Goal: Transaction & Acquisition: Obtain resource

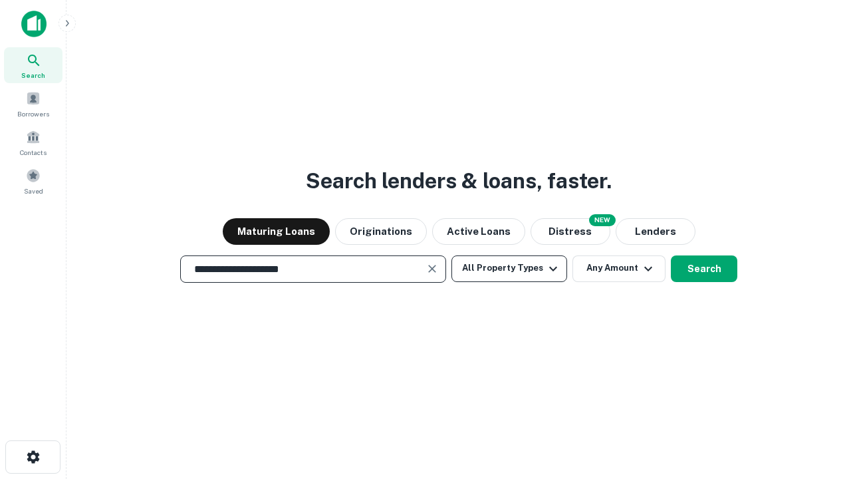
type input "**********"
click at [509, 268] on button "All Property Types" at bounding box center [510, 268] width 116 height 27
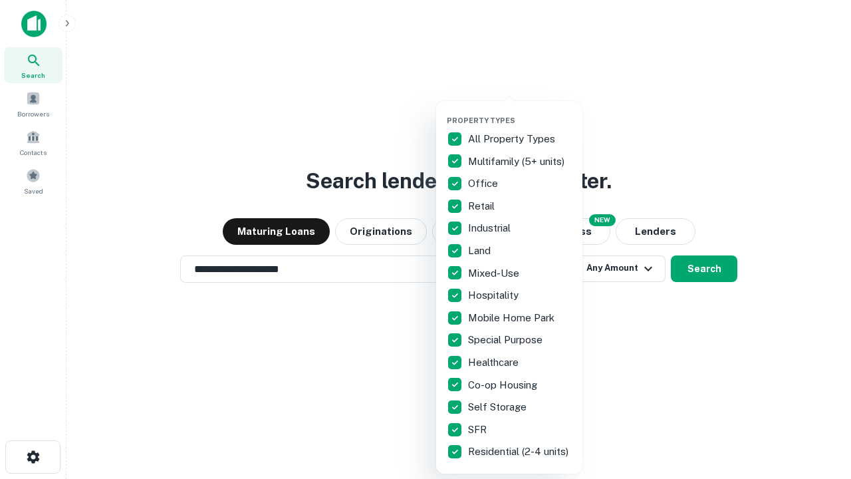
click at [520, 112] on button "button" at bounding box center [520, 112] width 146 height 1
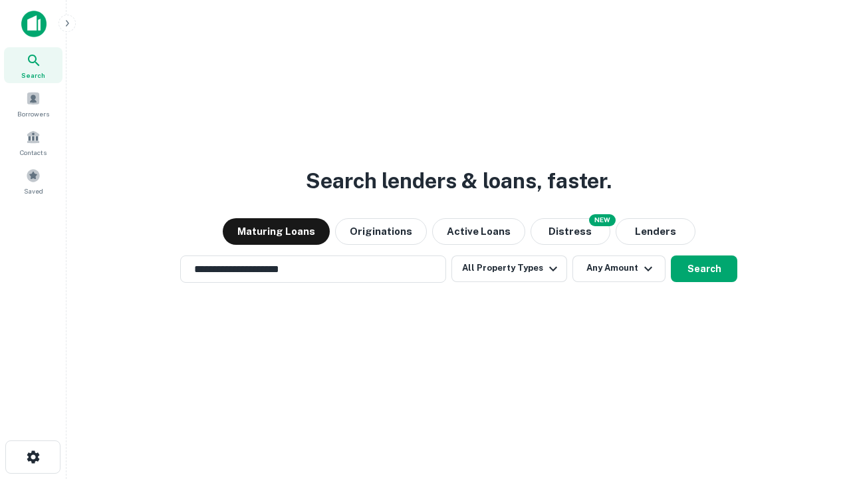
scroll to position [8, 160]
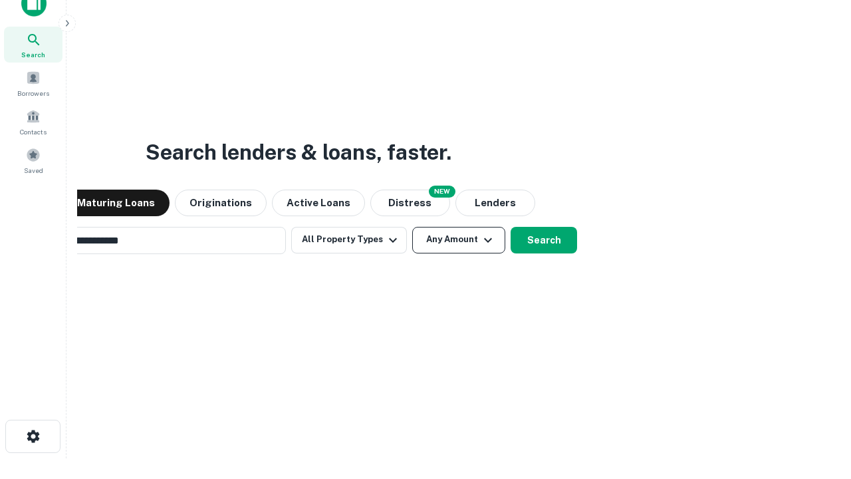
click at [412, 227] on button "Any Amount" at bounding box center [458, 240] width 93 height 27
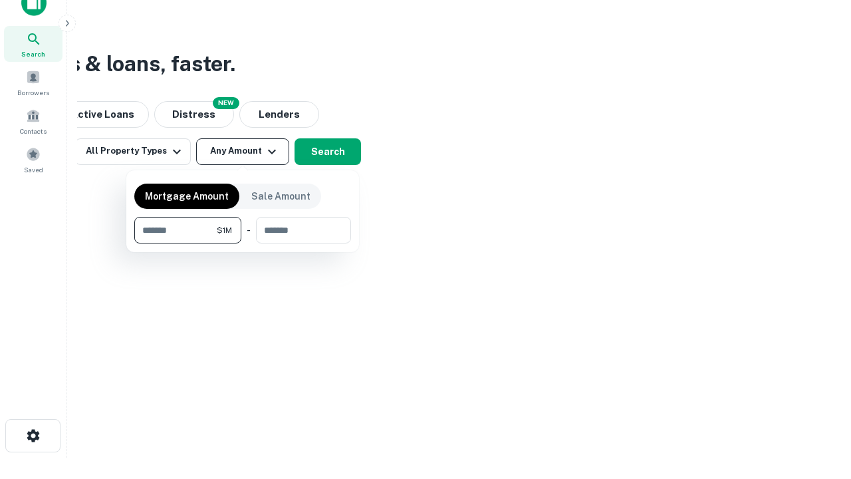
type input "*******"
click at [243, 243] on button "button" at bounding box center [242, 243] width 217 height 1
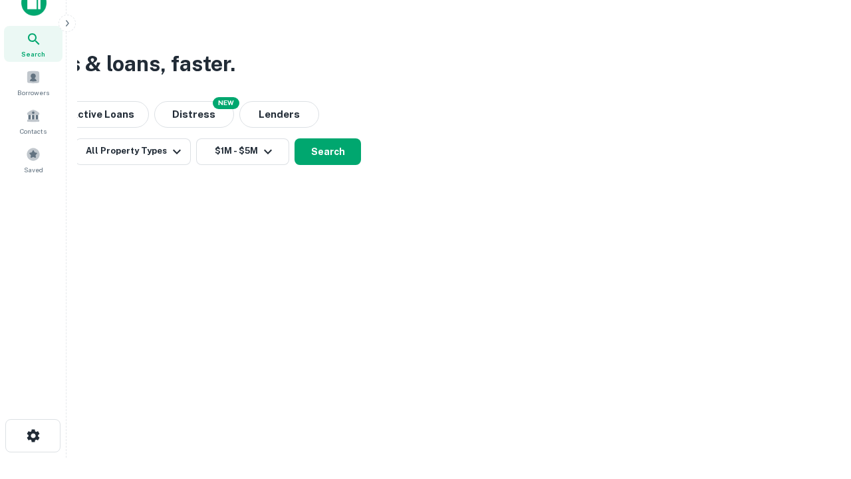
scroll to position [8, 245]
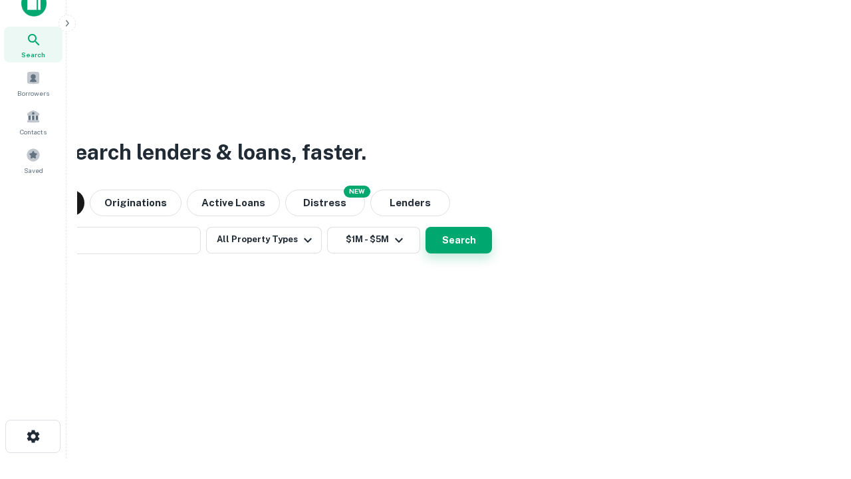
click at [426, 227] on button "Search" at bounding box center [459, 240] width 67 height 27
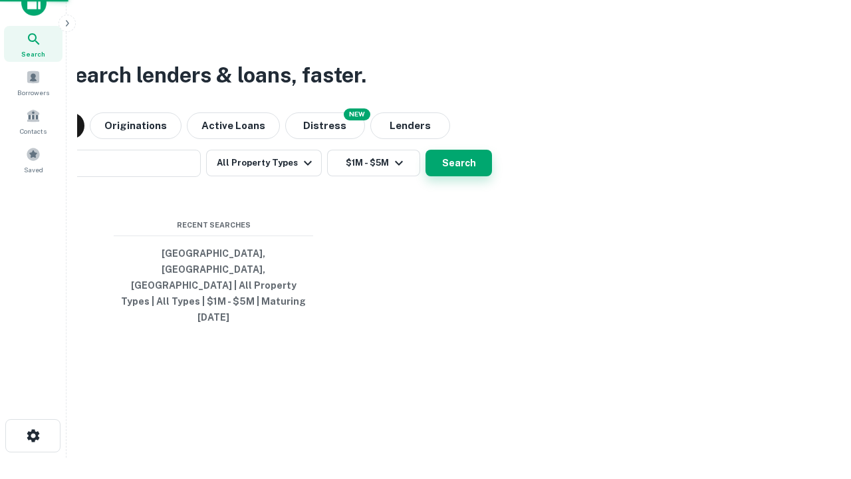
scroll to position [35, 376]
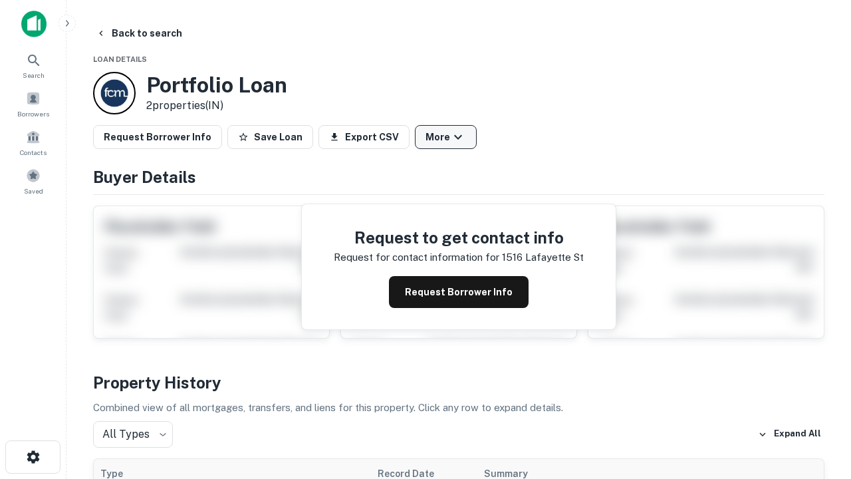
click at [446, 137] on button "More" at bounding box center [446, 137] width 62 height 24
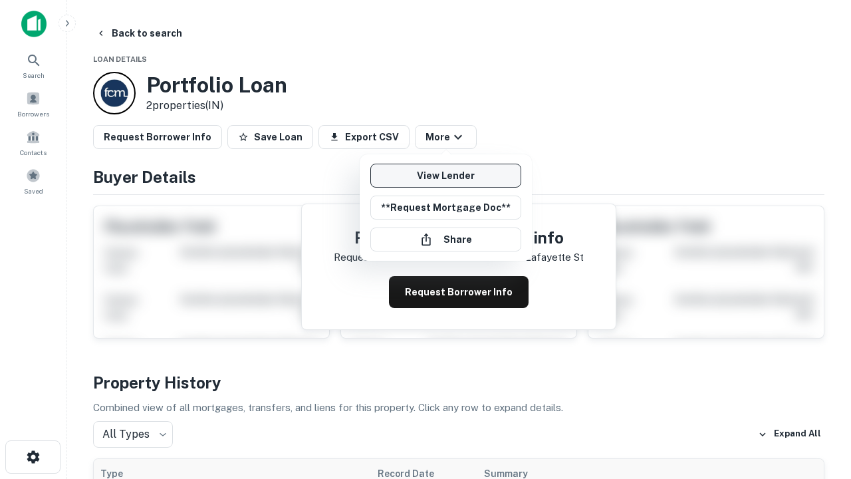
click at [446, 176] on link "View Lender" at bounding box center [445, 176] width 151 height 24
